Goal: Information Seeking & Learning: Learn about a topic

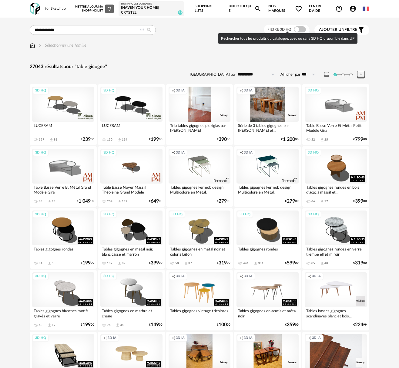
click at [294, 27] on label "Filtre 3D HQ" at bounding box center [287, 29] width 40 height 5
click at [300, 27] on span at bounding box center [300, 29] width 12 height 6
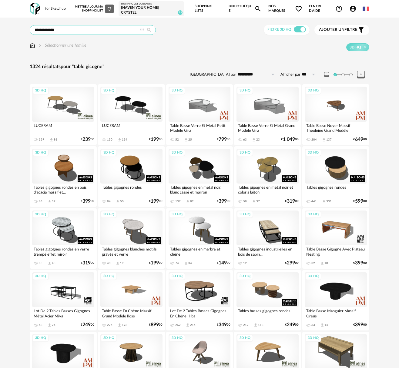
click at [44, 28] on input "**********" at bounding box center [93, 30] width 126 height 10
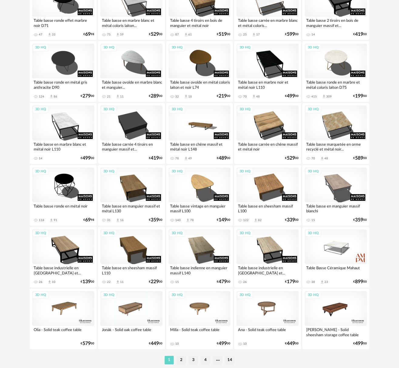
scroll to position [990, 0]
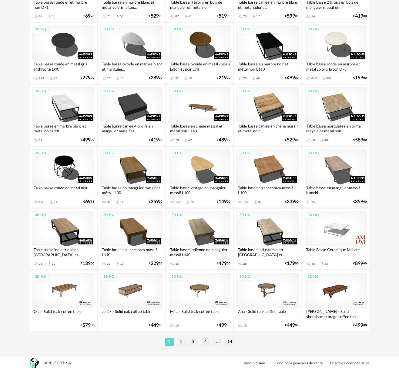
click at [181, 340] on li "2" at bounding box center [181, 342] width 9 height 8
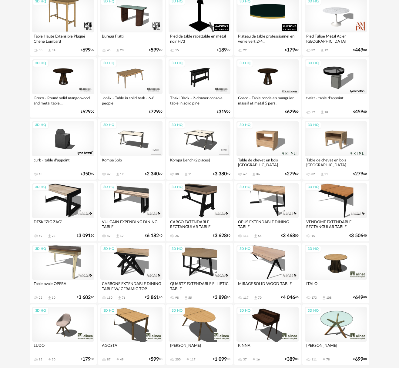
scroll to position [990, 0]
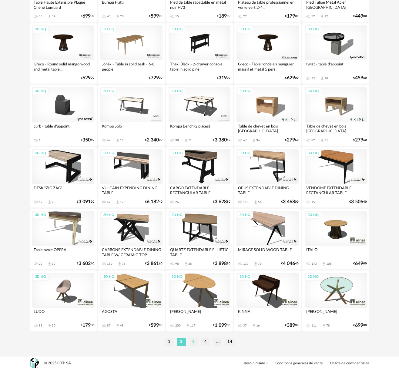
click at [195, 340] on li "3" at bounding box center [193, 342] width 9 height 8
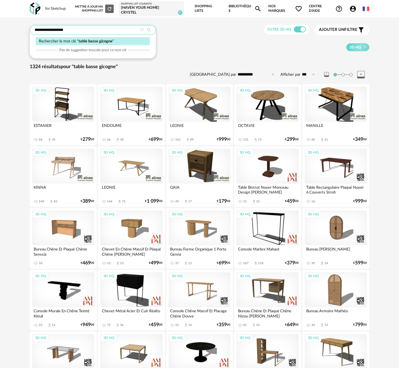
drag, startPoint x: 54, startPoint y: 29, endPoint x: 107, endPoint y: 27, distance: 53.4
click at [107, 27] on input "**********" at bounding box center [93, 30] width 126 height 10
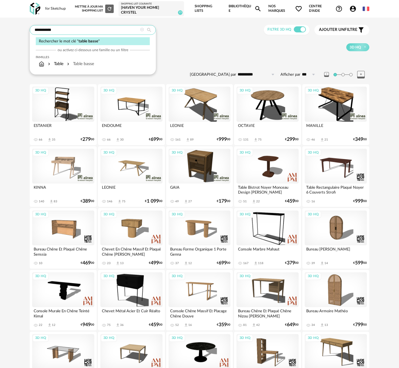
type input "**********"
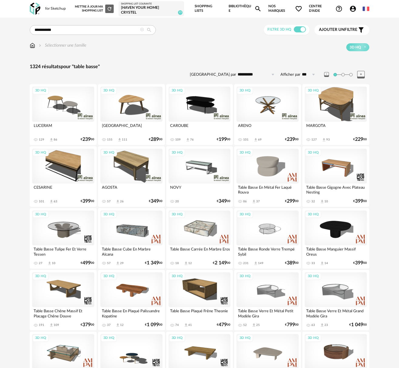
click at [333, 30] on span "Ajouter un" at bounding box center [331, 30] width 25 height 4
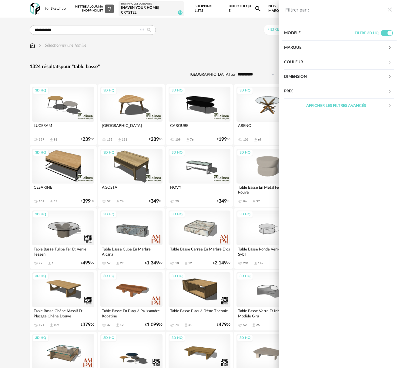
click at [312, 62] on div "Couleur" at bounding box center [336, 62] width 104 height 15
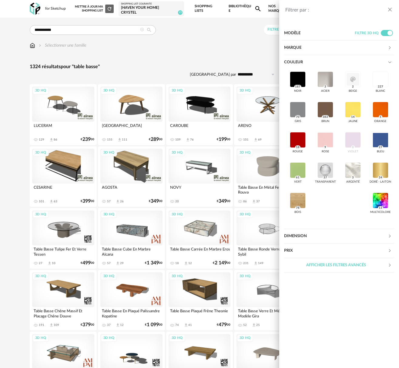
click at [312, 62] on div "Couleur" at bounding box center [336, 62] width 104 height 15
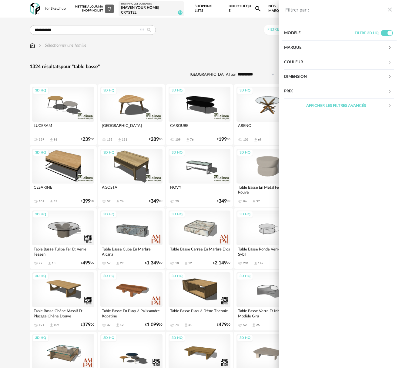
click at [222, 67] on div "Filtrer par : Modèle Filtre 3D HQ Marque &tradition 0 101 Copenhagen 0 366 Conc…" at bounding box center [199, 184] width 399 height 368
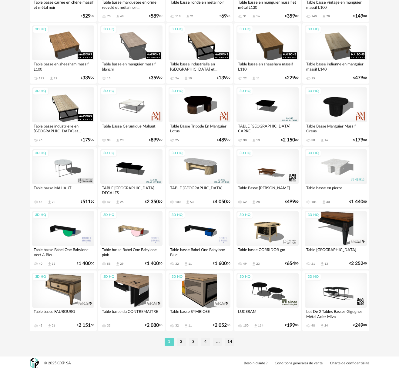
scroll to position [990, 0]
click at [183, 341] on li "2" at bounding box center [181, 342] width 9 height 8
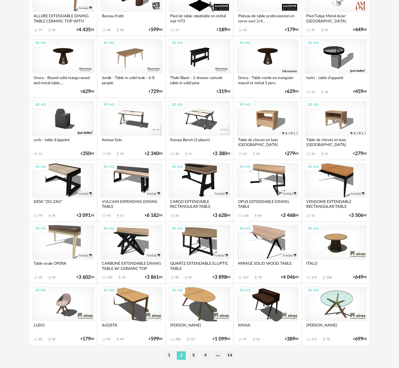
scroll to position [990, 0]
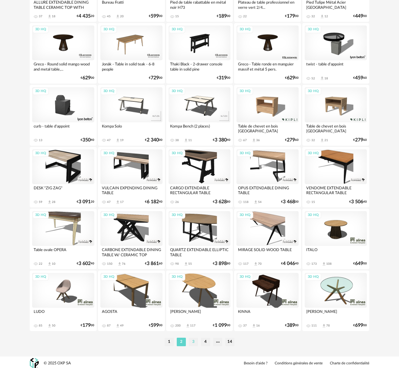
click at [195, 340] on li "3" at bounding box center [193, 342] width 9 height 8
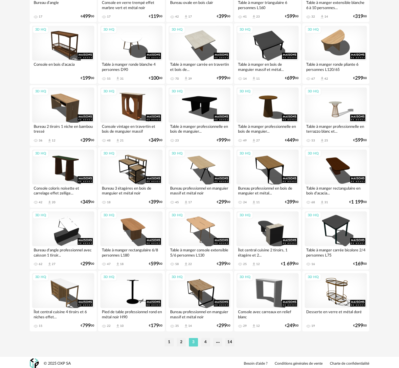
scroll to position [990, 0]
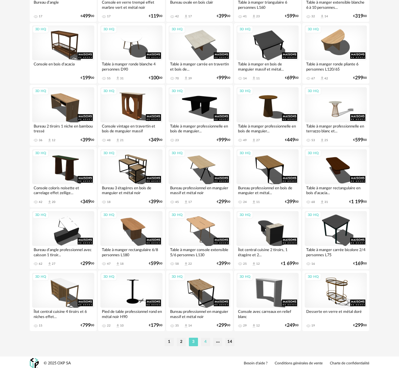
click at [205, 342] on li "4" at bounding box center [205, 342] width 9 height 8
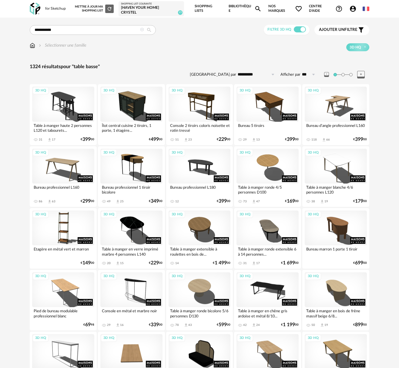
click at [338, 29] on span "Ajouter un" at bounding box center [331, 30] width 25 height 4
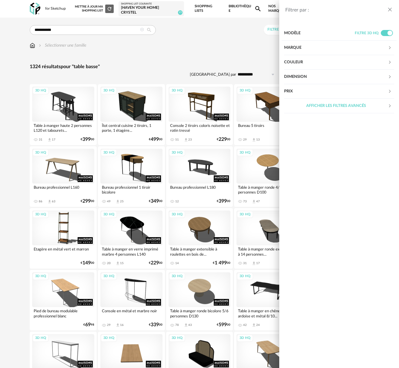
click at [307, 46] on div "Marque" at bounding box center [336, 48] width 104 height 15
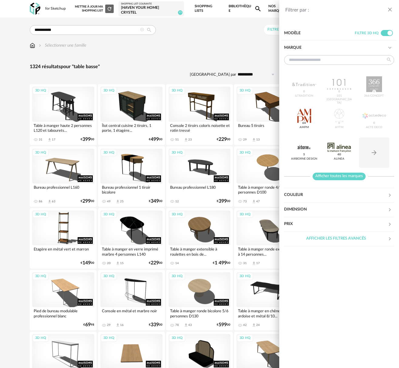
click at [345, 179] on span "Afficher toutes les marques" at bounding box center [339, 177] width 53 height 8
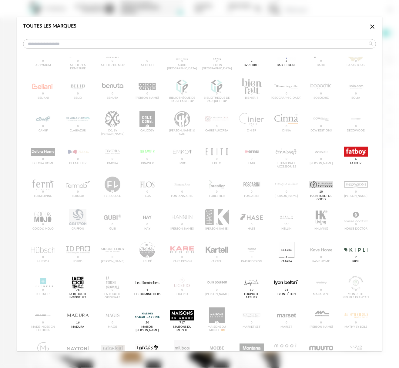
scroll to position [52, 0]
click at [177, 317] on div "dialog" at bounding box center [182, 315] width 24 height 16
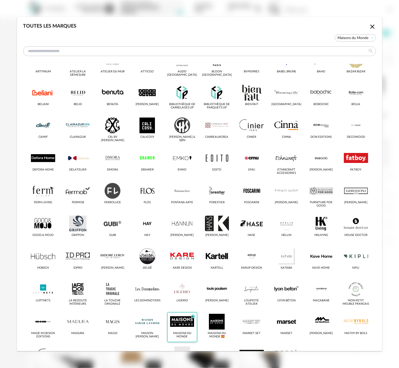
scroll to position [59, 0]
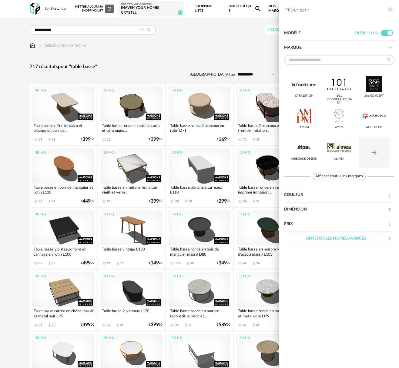
click at [230, 258] on div "Filtrer par : Modèle Filtre 3D HQ Marque &tradition 101 [GEOGRAPHIC_DATA] 366 C…" at bounding box center [199, 184] width 399 height 368
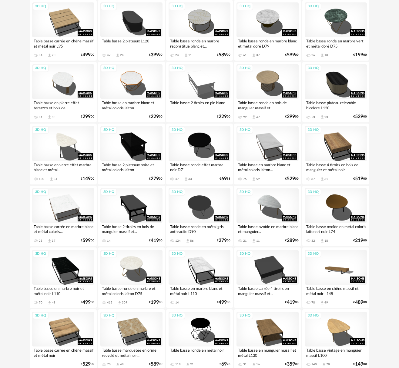
scroll to position [271, 0]
